Goal: Task Accomplishment & Management: Use online tool/utility

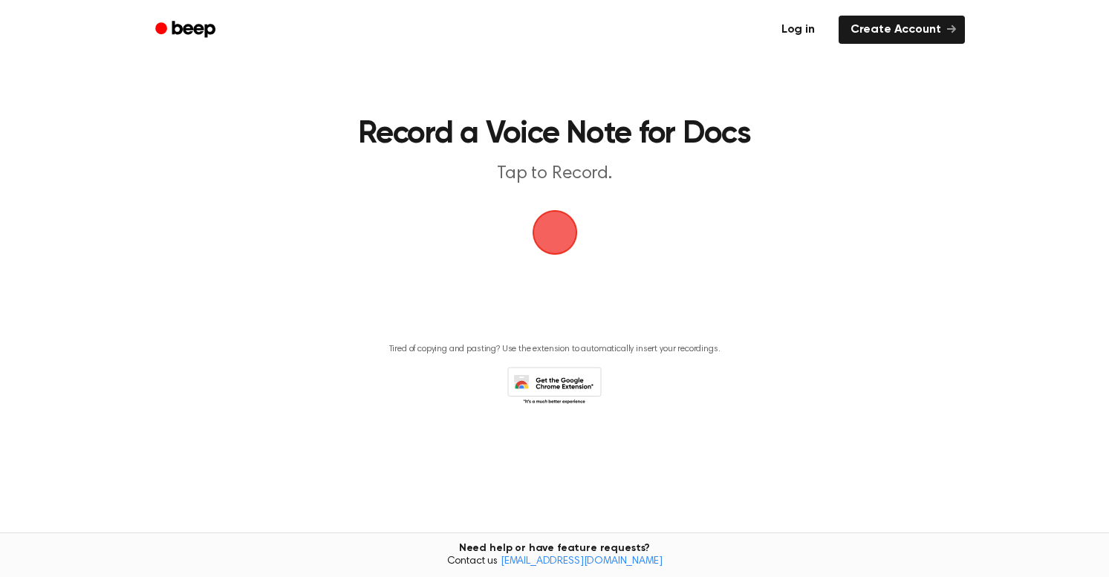
click at [803, 31] on link "Log in" at bounding box center [798, 30] width 63 height 34
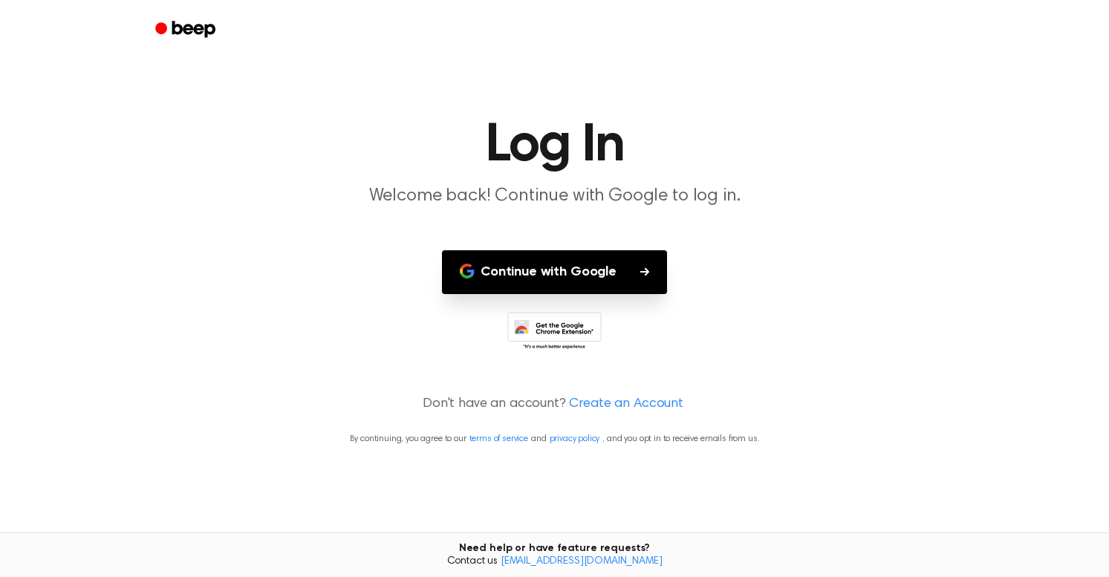
click at [527, 274] on button "Continue with Google" at bounding box center [554, 272] width 225 height 44
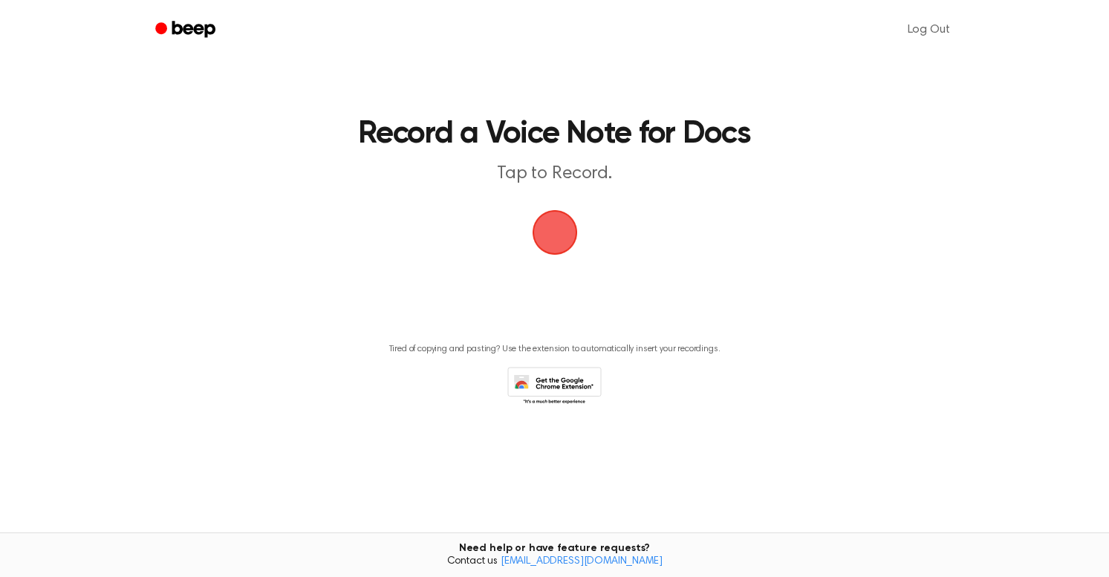
click at [557, 233] on span "button" at bounding box center [554, 232] width 73 height 73
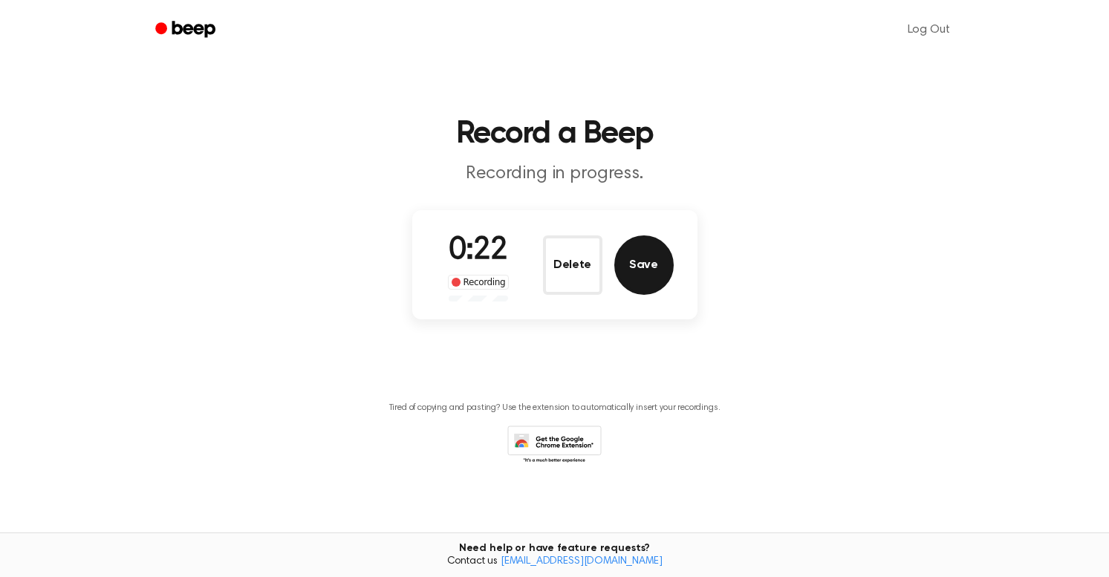
click at [647, 270] on button "Save" at bounding box center [644, 265] width 59 height 59
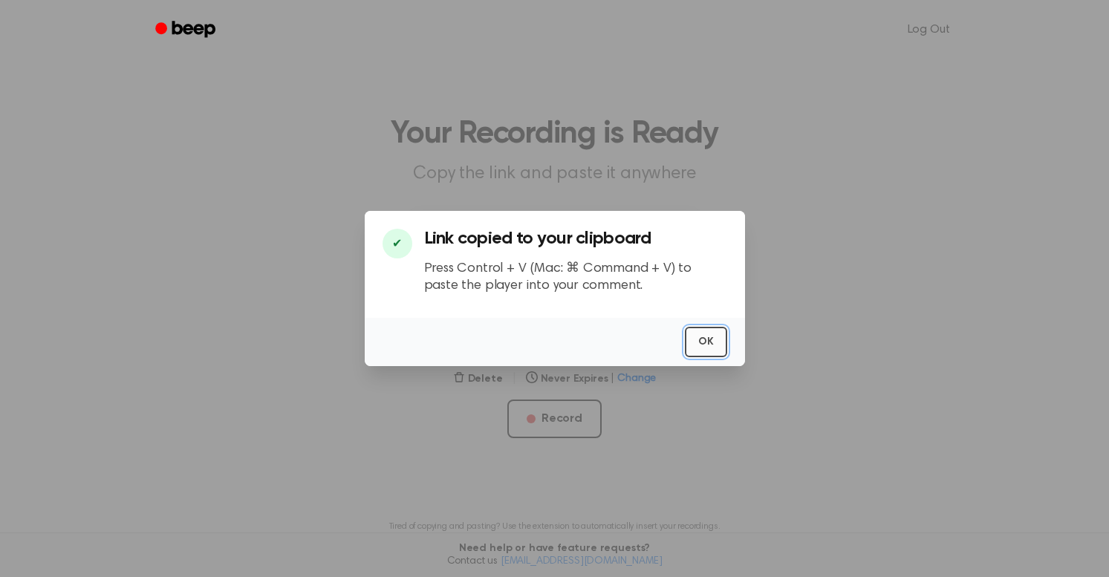
click at [714, 346] on button "OK" at bounding box center [706, 342] width 42 height 30
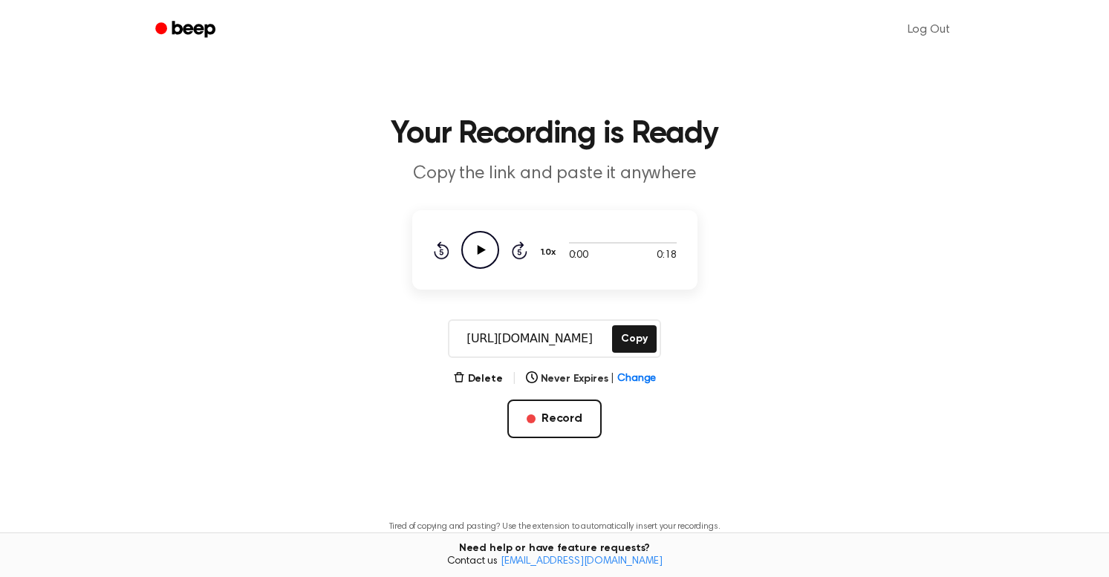
click at [482, 247] on icon "Play Audio" at bounding box center [480, 250] width 38 height 38
click at [491, 378] on button "Delete" at bounding box center [478, 380] width 50 height 16
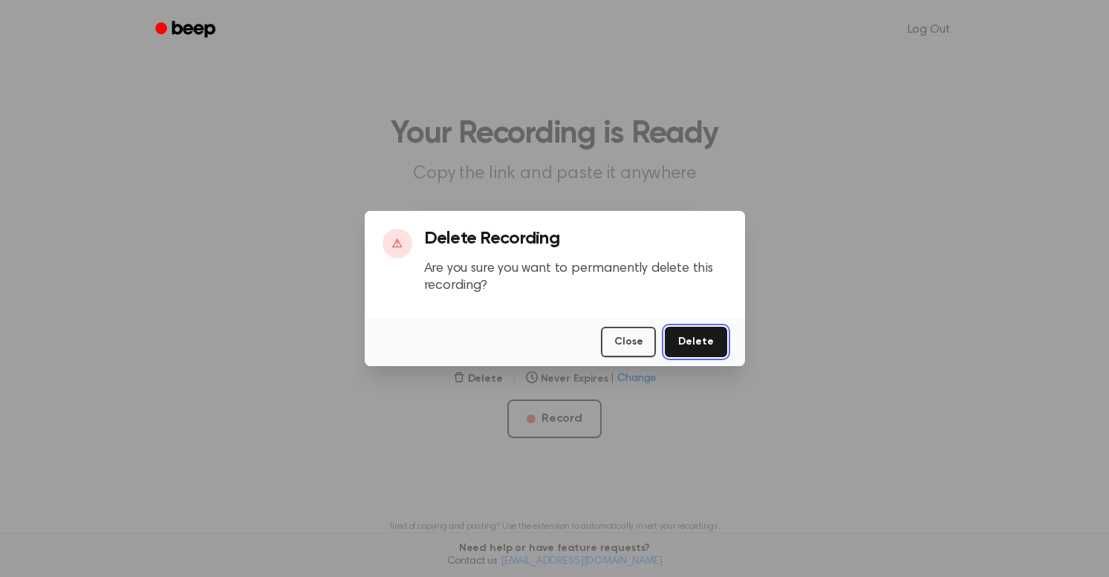
click at [698, 351] on button "Delete" at bounding box center [696, 342] width 62 height 30
